Goal: Book appointment/travel/reservation

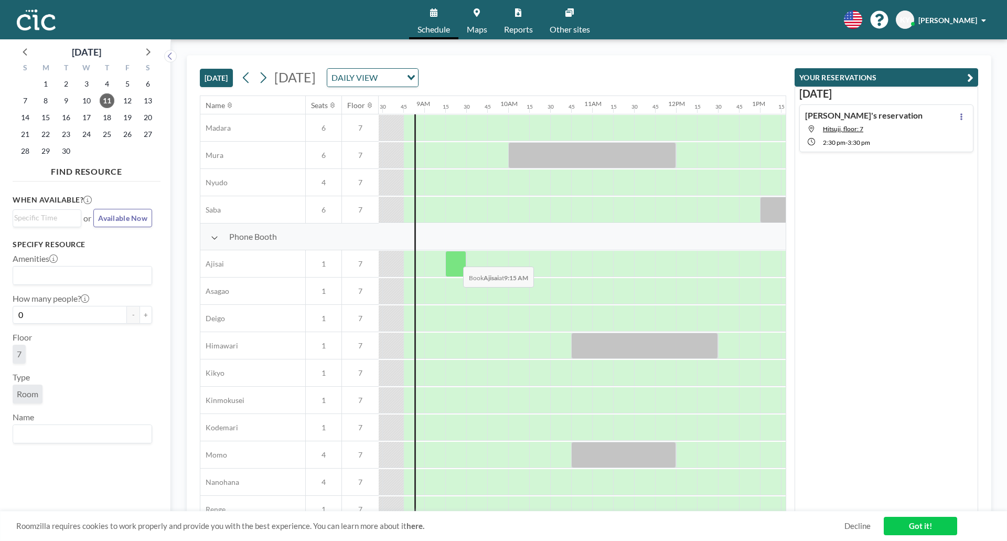
scroll to position [199, 709]
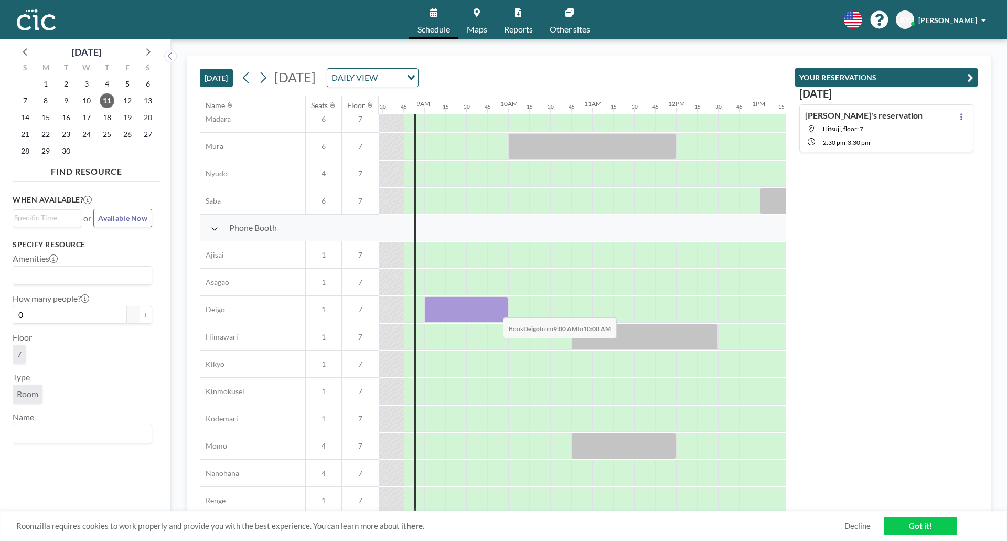
drag, startPoint x: 435, startPoint y: 302, endPoint x: 494, endPoint y: 309, distance: 59.7
click at [494, 309] on div at bounding box center [466, 309] width 84 height 26
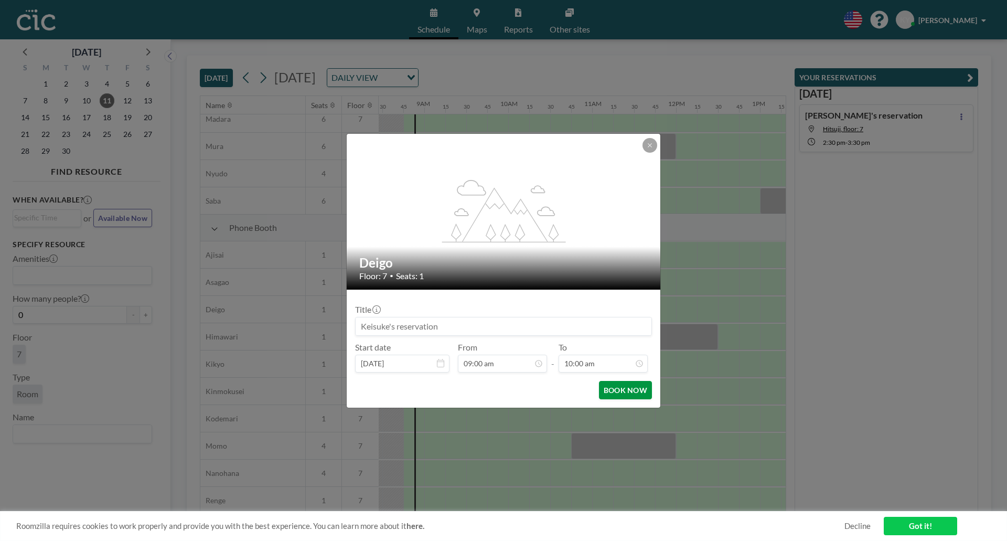
scroll to position [747, 0]
click at [633, 389] on button "BOOK NOW" at bounding box center [625, 390] width 53 height 18
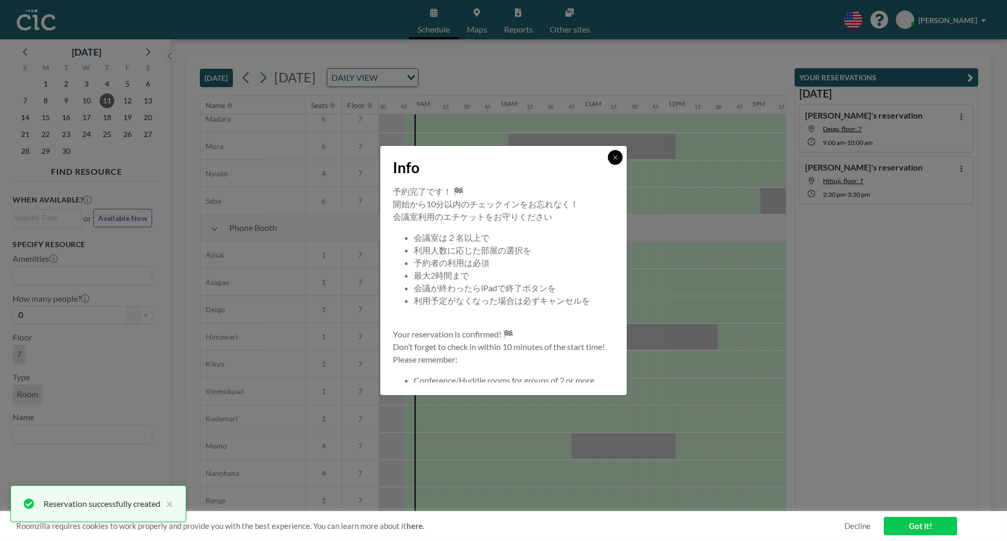
click at [616, 158] on icon at bounding box center [615, 157] width 6 height 6
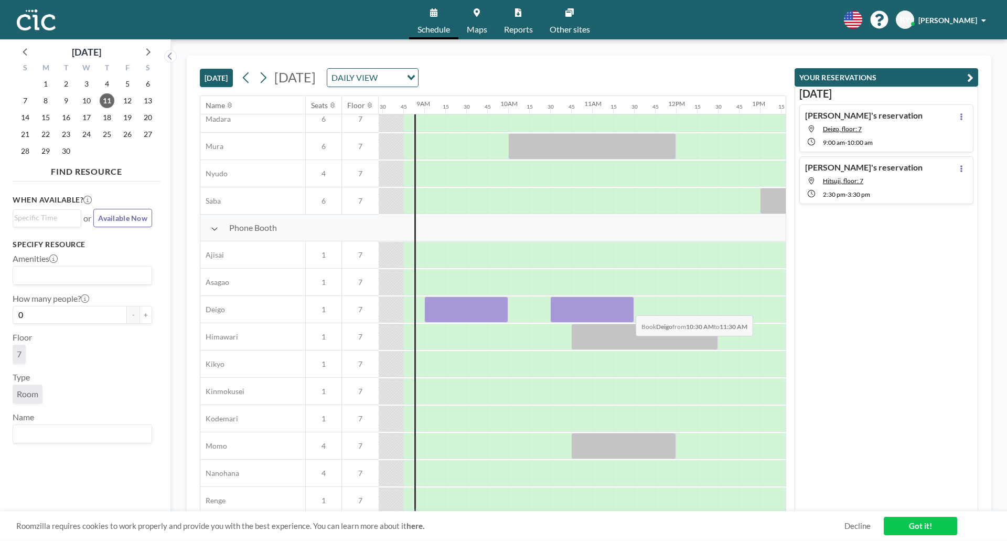
drag, startPoint x: 563, startPoint y: 309, endPoint x: 627, endPoint y: 307, distance: 64.0
click at [627, 307] on div at bounding box center [592, 309] width 84 height 26
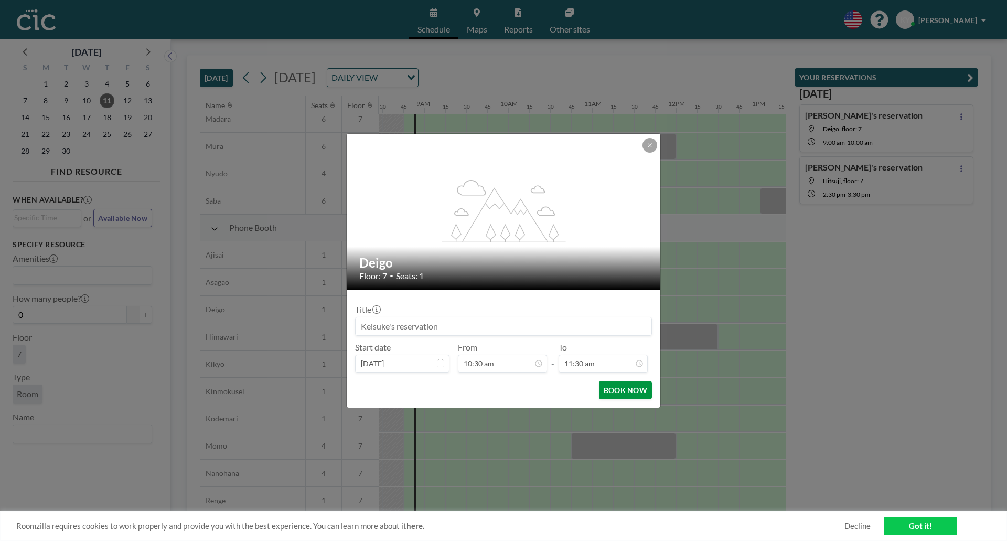
scroll to position [858, 0]
click at [621, 385] on button "BOOK NOW" at bounding box center [625, 390] width 53 height 18
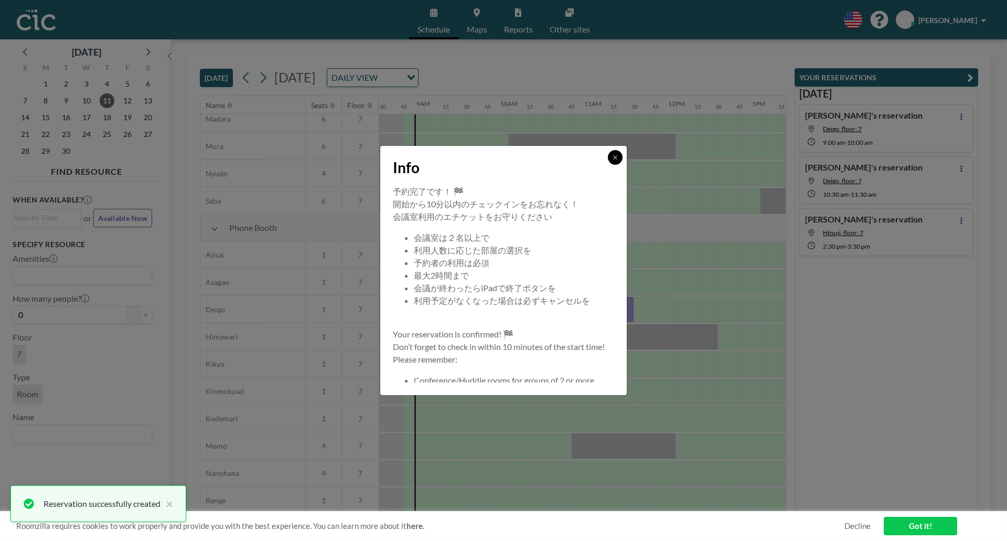
click at [615, 162] on button at bounding box center [615, 157] width 15 height 15
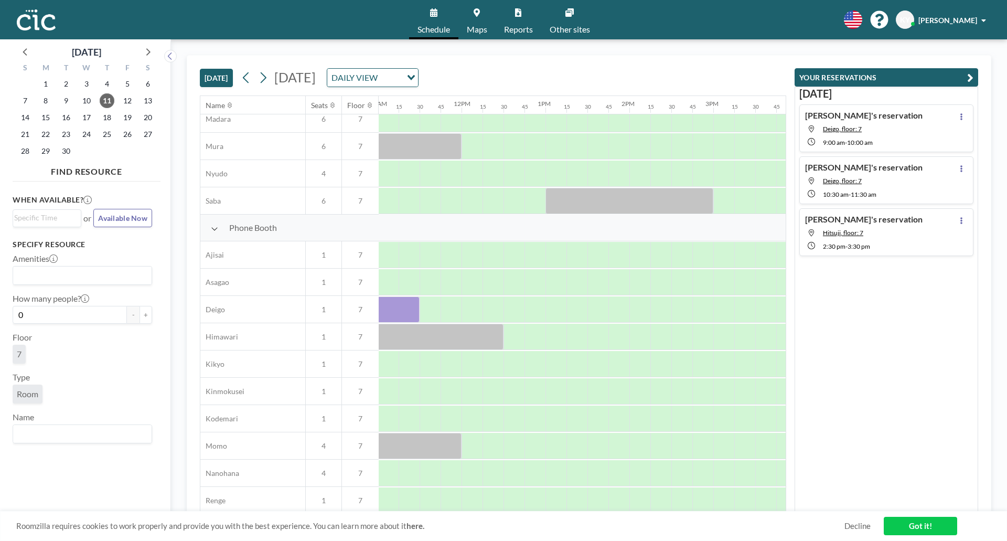
scroll to position [199, 928]
drag, startPoint x: 555, startPoint y: 314, endPoint x: 609, endPoint y: 302, distance: 54.8
click at [609, 302] on div at bounding box center [583, 309] width 84 height 26
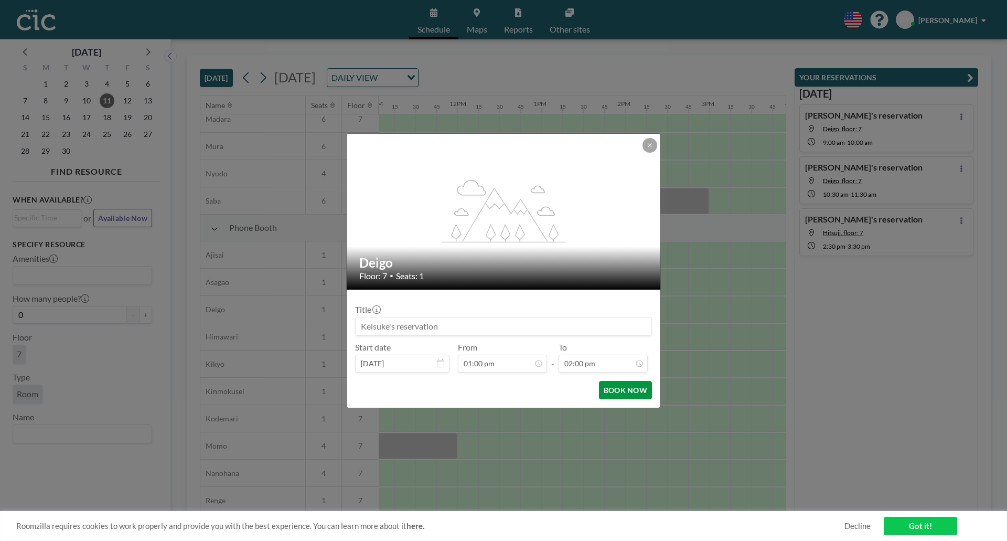
scroll to position [1045, 0]
click at [617, 393] on button "BOOK NOW" at bounding box center [625, 390] width 53 height 18
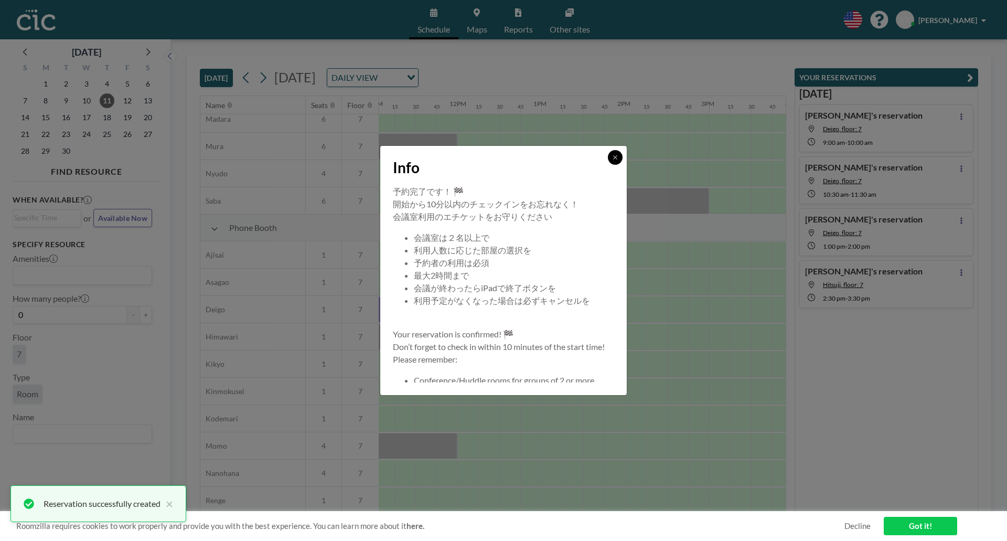
click at [617, 162] on button at bounding box center [615, 157] width 15 height 15
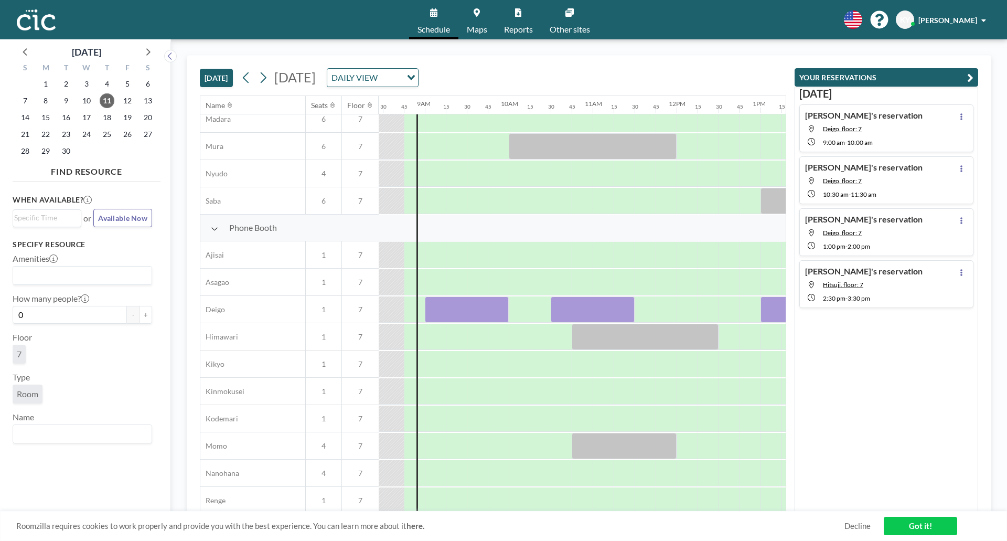
scroll to position [199, 721]
